Goal: Information Seeking & Learning: Find specific page/section

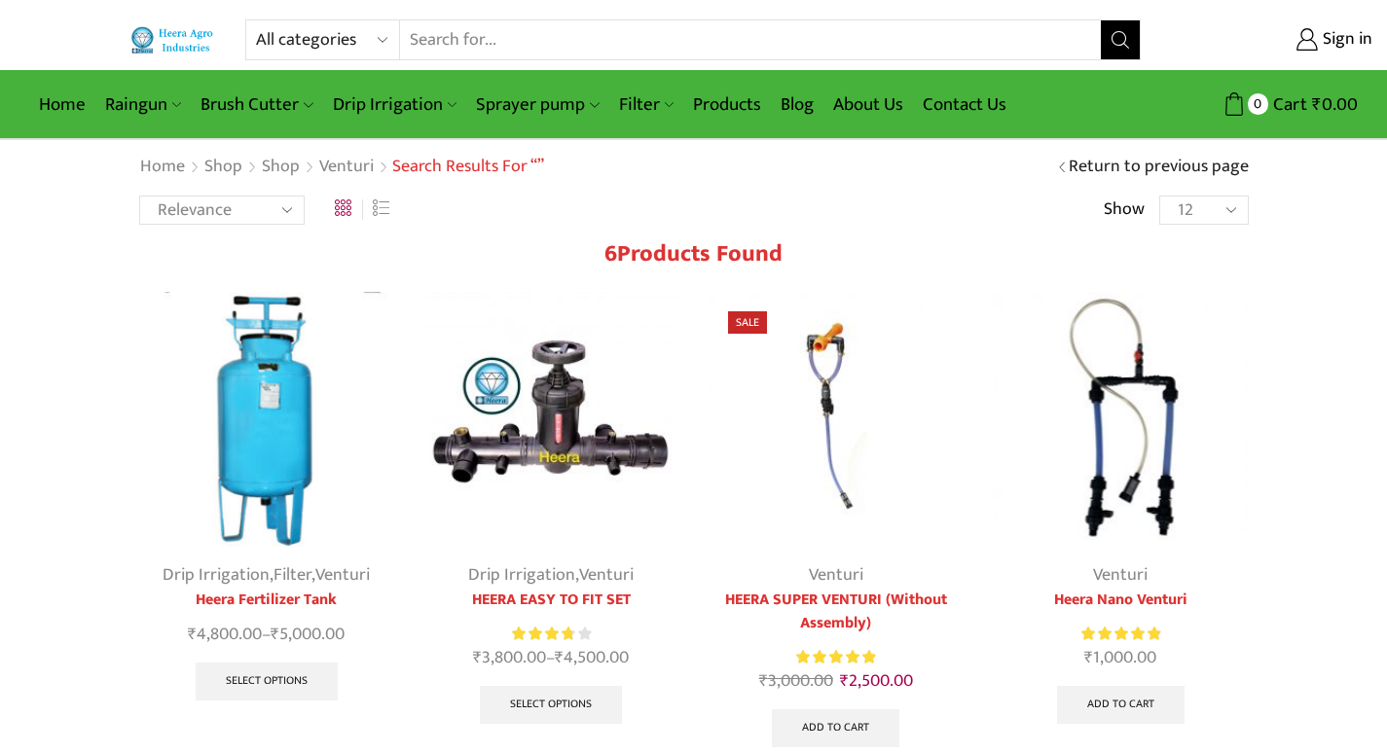
click at [380, 34] on select "All categories Accessories Air Release Valve Brush Cutter Domestic Use Drip Irr…" at bounding box center [327, 39] width 143 height 39
select select "fogger"
click at [256, 20] on select "All categories Accessories Air Release Valve Brush Cutter Domestic Use Drip Irr…" at bounding box center [327, 39] width 143 height 39
click at [1107, 39] on button "Search" at bounding box center [1120, 39] width 39 height 39
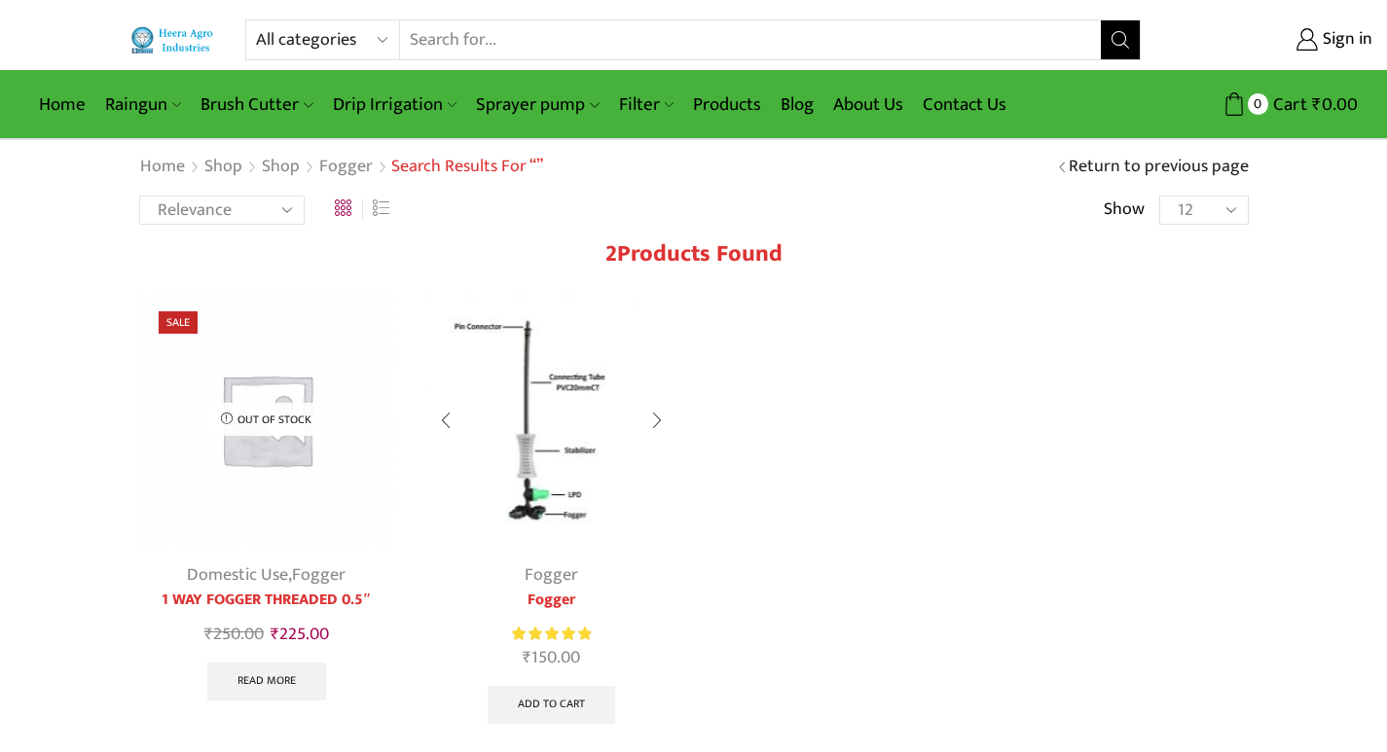
click at [667, 418] on div at bounding box center [657, 421] width 45 height 52
